Goal: Task Accomplishment & Management: Manage account settings

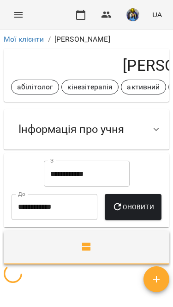
click at [105, 254] on div "Заняття" at bounding box center [87, 258] width 170 height 59
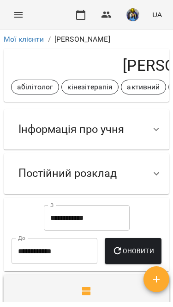
click at [98, 247] on input "**********" at bounding box center [55, 251] width 86 height 26
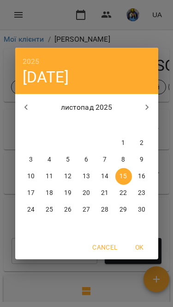
click at [144, 245] on span "OK" at bounding box center [140, 246] width 22 height 11
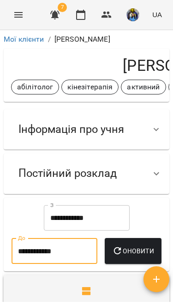
click at [17, 37] on ol "Мої клієнти / [PERSON_NAME]" at bounding box center [87, 39] width 166 height 11
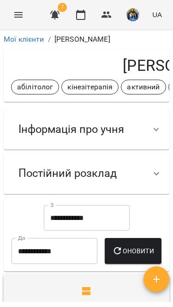
click at [12, 18] on button "Menu" at bounding box center [18, 15] width 22 height 22
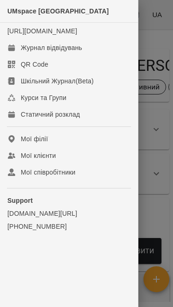
click at [63, 52] on div "Журнал відвідувань" at bounding box center [52, 47] width 62 height 9
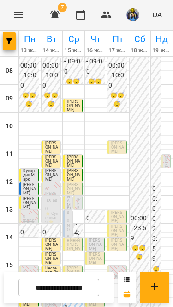
scroll to position [31, 0]
click at [80, 183] on p "[PERSON_NAME]" at bounding box center [73, 189] width 13 height 12
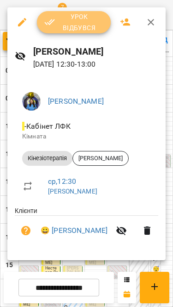
click at [89, 25] on span "Урок відбувся" at bounding box center [73, 22] width 59 height 22
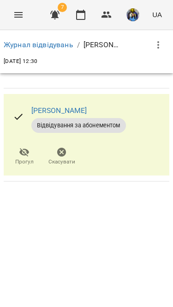
click at [25, 3] on div "For Business 7 UA" at bounding box center [86, 15] width 173 height 30
click at [18, 12] on icon "Menu" at bounding box center [18, 14] width 11 height 11
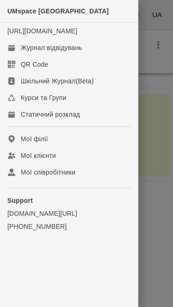
click at [90, 56] on link "Журнал відвідувань" at bounding box center [69, 47] width 138 height 17
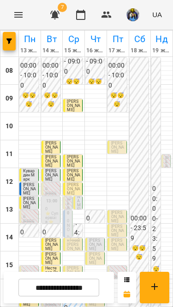
scroll to position [18, 0]
click at [84, 200] on div at bounding box center [74, 202] width 22 height 5
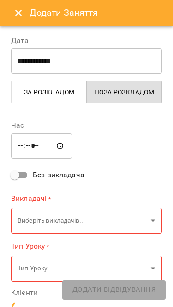
type input "**********"
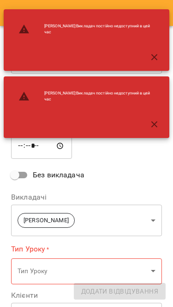
click at [151, 59] on icon "button" at bounding box center [154, 57] width 11 height 11
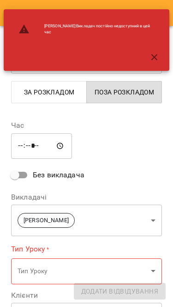
click at [160, 112] on div "**********" at bounding box center [87, 310] width 162 height 402
click at [154, 56] on icon "button" at bounding box center [154, 57] width 11 height 11
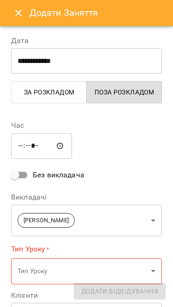
click at [12, 15] on button "Close" at bounding box center [18, 13] width 22 height 22
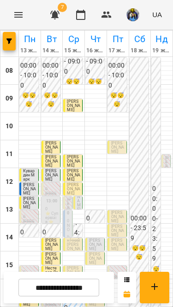
click at [85, 196] on div at bounding box center [74, 198] width 22 height 5
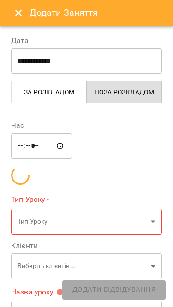
type input "**********"
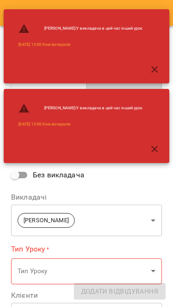
click at [156, 65] on icon "button" at bounding box center [154, 69] width 11 height 11
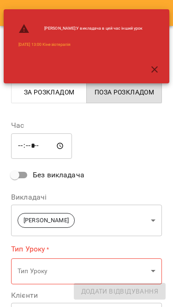
click at [155, 68] on icon "button" at bounding box center [155, 69] width 6 height 6
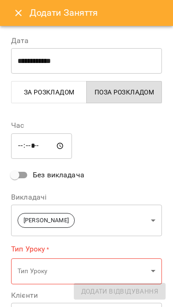
click at [17, 13] on icon "Close" at bounding box center [18, 12] width 11 height 11
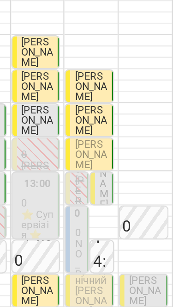
click at [77, 165] on span "[PERSON_NAME]" at bounding box center [79, 188] width 4 height 46
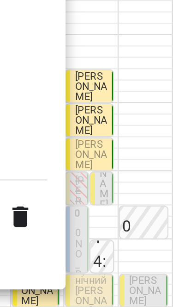
click at [43, 60] on div at bounding box center [86, 153] width 173 height 307
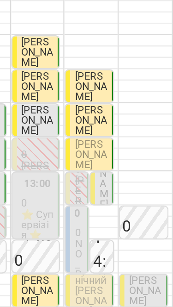
click at [77, 165] on span "[PERSON_NAME]" at bounding box center [79, 188] width 4 height 46
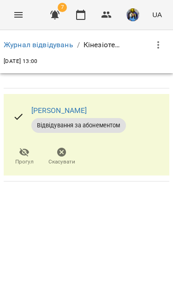
click at [28, 14] on button "Menu" at bounding box center [18, 15] width 22 height 22
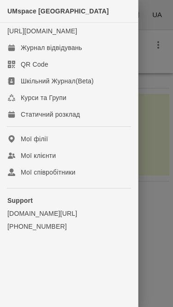
click at [64, 52] on div "Журнал відвідувань" at bounding box center [52, 47] width 62 height 9
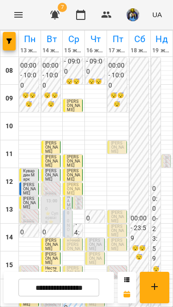
scroll to position [61, 0]
click at [72, 182] on span "[PERSON_NAME]" at bounding box center [73, 188] width 13 height 13
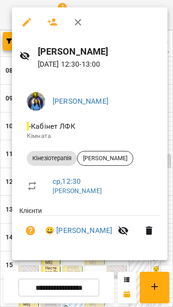
click at [92, 231] on link "😀 [PERSON_NAME]" at bounding box center [78, 230] width 67 height 11
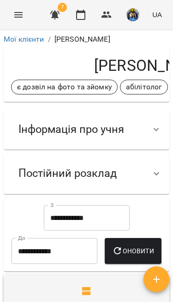
click at [99, 220] on input "**********" at bounding box center [87, 218] width 86 height 26
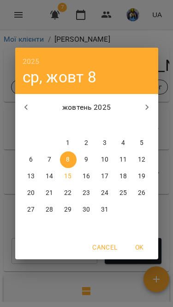
click at [25, 102] on icon "button" at bounding box center [26, 107] width 11 height 11
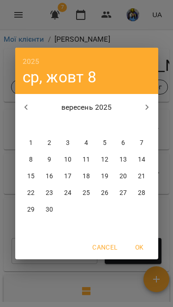
click at [21, 102] on icon "button" at bounding box center [26, 107] width 11 height 11
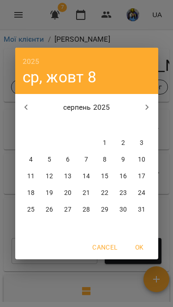
click at [110, 147] on span "1" at bounding box center [105, 142] width 17 height 9
type input "**********"
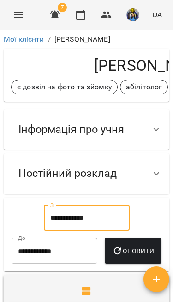
click at [112, 256] on span "Оновити" at bounding box center [133, 250] width 42 height 11
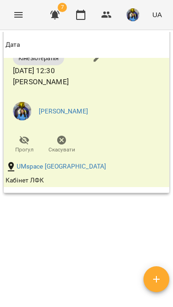
scroll to position [1467, 0]
click at [16, 10] on icon "Menu" at bounding box center [18, 14] width 11 height 11
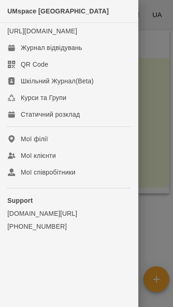
click at [52, 52] on div "Журнал відвідувань" at bounding box center [52, 47] width 62 height 9
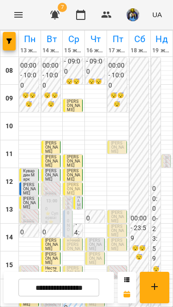
click at [87, 285] on input "**********" at bounding box center [59, 287] width 81 height 18
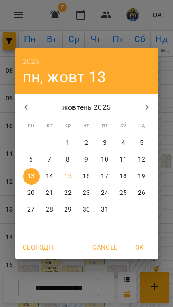
click at [62, 159] on span "8" at bounding box center [68, 159] width 17 height 9
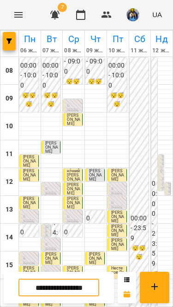
click at [15, 13] on icon "Menu" at bounding box center [18, 14] width 11 height 11
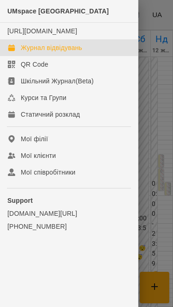
click at [158, 209] on div at bounding box center [86, 153] width 173 height 307
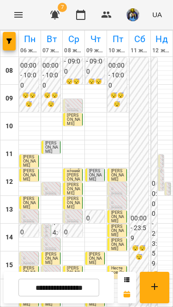
click at [83, 286] on input "**********" at bounding box center [59, 287] width 81 height 18
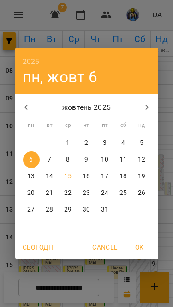
click at [62, 177] on span "15" at bounding box center [68, 176] width 17 height 9
type input "**********"
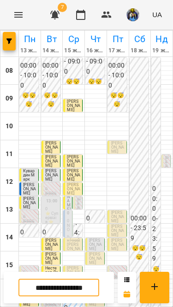
click at [87, 287] on input "**********" at bounding box center [59, 287] width 81 height 18
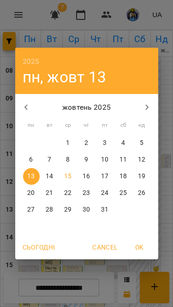
click at [103, 243] on span "Cancel" at bounding box center [105, 246] width 25 height 11
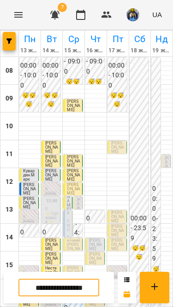
click at [169, 161] on p "[PERSON_NAME]" at bounding box center [168, 179] width 4 height 46
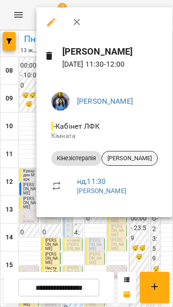
click at [139, 155] on span "[PERSON_NAME]" at bounding box center [130, 158] width 56 height 8
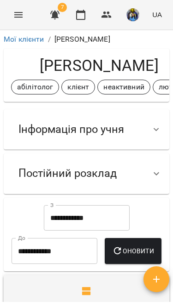
click at [161, 124] on icon at bounding box center [156, 129] width 11 height 11
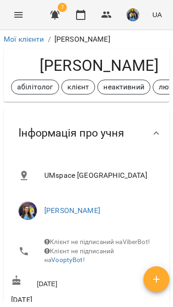
click at [162, 128] on icon at bounding box center [156, 133] width 11 height 11
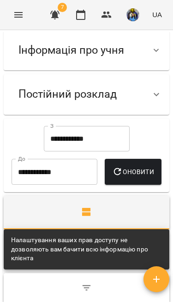
scroll to position [78, 0]
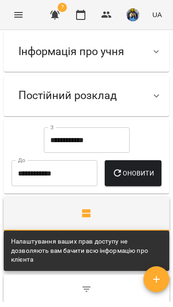
click at [116, 141] on input "**********" at bounding box center [87, 140] width 86 height 26
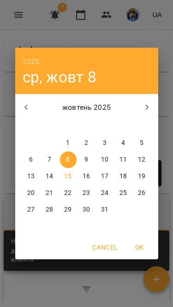
click at [25, 105] on icon "button" at bounding box center [26, 107] width 11 height 11
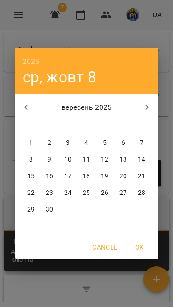
click at [27, 143] on span "1" at bounding box center [31, 142] width 17 height 9
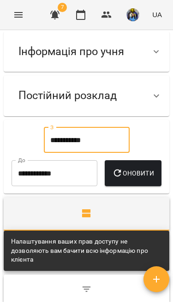
click at [112, 179] on span "Оновити" at bounding box center [133, 172] width 42 height 11
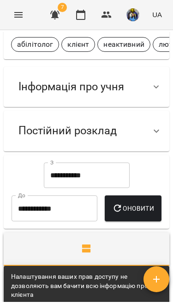
scroll to position [41, 0]
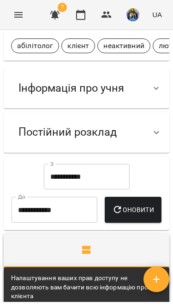
click at [106, 180] on input "**********" at bounding box center [87, 177] width 86 height 26
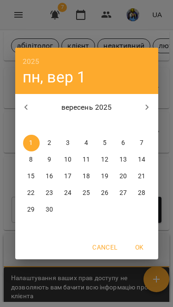
click at [29, 108] on icon "button" at bounding box center [26, 107] width 11 height 11
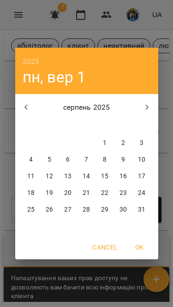
click at [24, 106] on icon "button" at bounding box center [26, 107] width 11 height 11
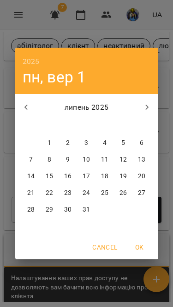
click at [53, 143] on span "1" at bounding box center [50, 142] width 17 height 9
type input "**********"
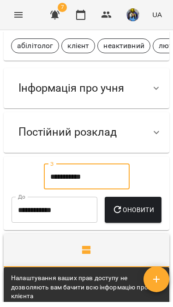
click at [112, 215] on span "Оновити" at bounding box center [133, 209] width 42 height 11
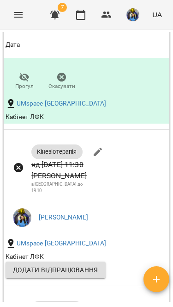
scroll to position [2314, 0]
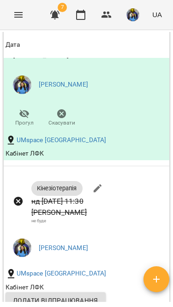
click at [18, 11] on icon "Menu" at bounding box center [18, 14] width 11 height 11
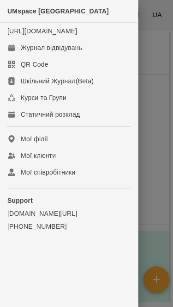
scroll to position [1719, 0]
click at [37, 52] on div "Журнал відвідувань" at bounding box center [52, 47] width 62 height 9
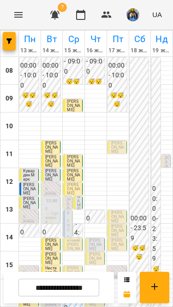
scroll to position [107, 0]
